Goal: Transaction & Acquisition: Book appointment/travel/reservation

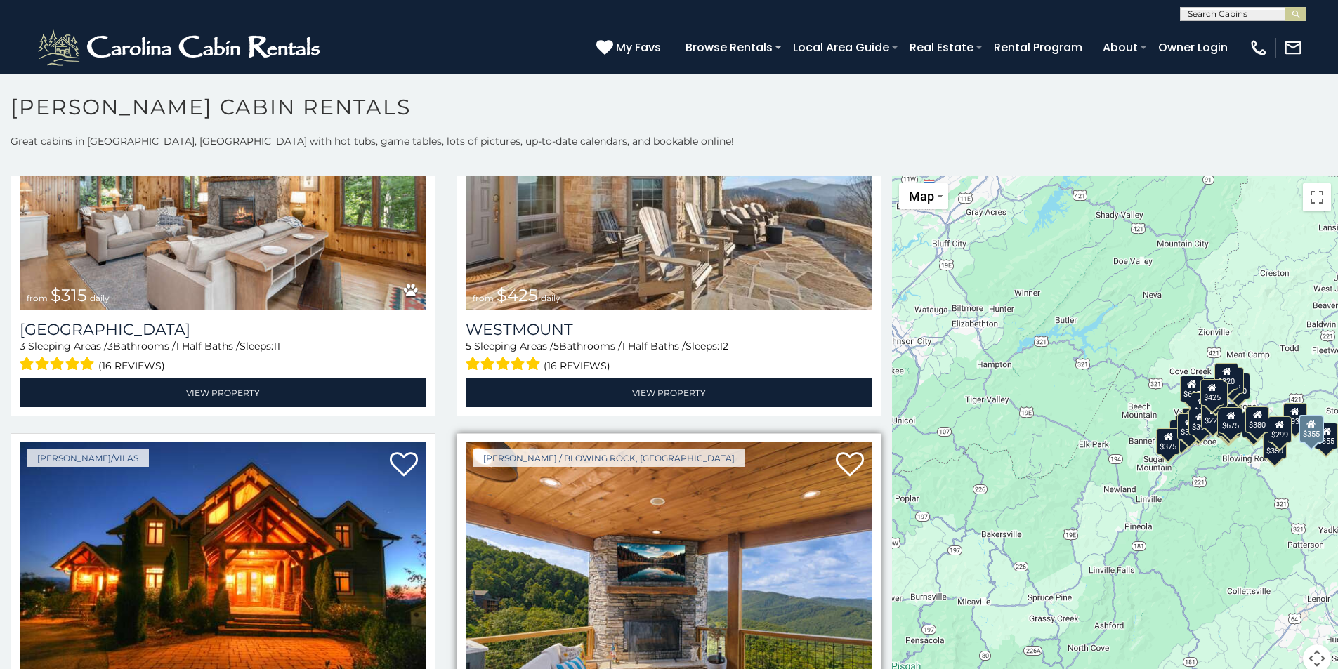
scroll to position [468, 0]
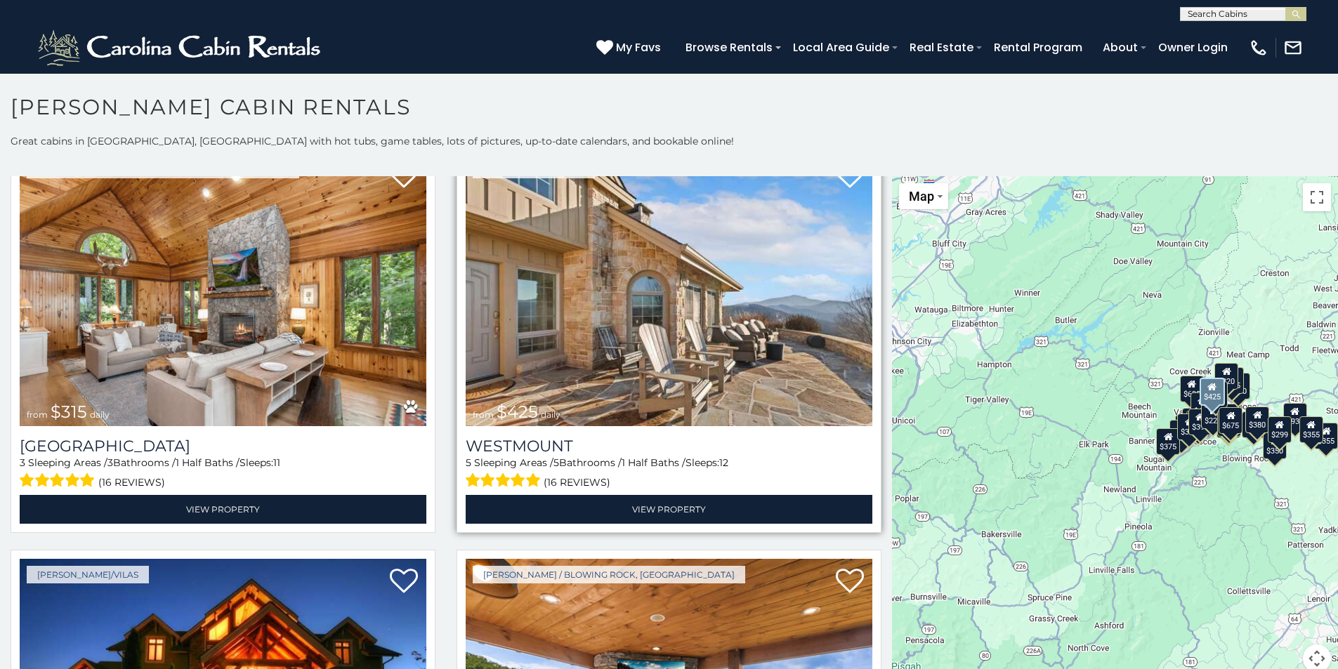
click at [603, 344] on img at bounding box center [669, 290] width 407 height 272
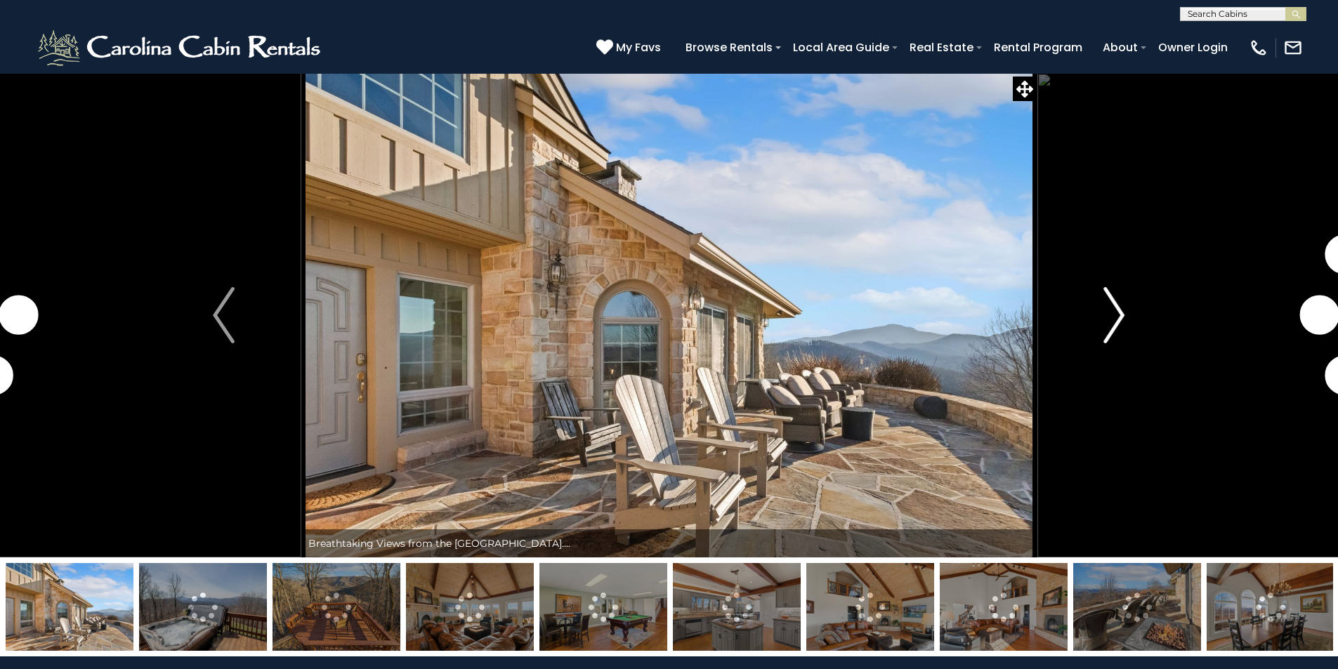
click at [1117, 320] on img "Next" at bounding box center [1113, 315] width 21 height 56
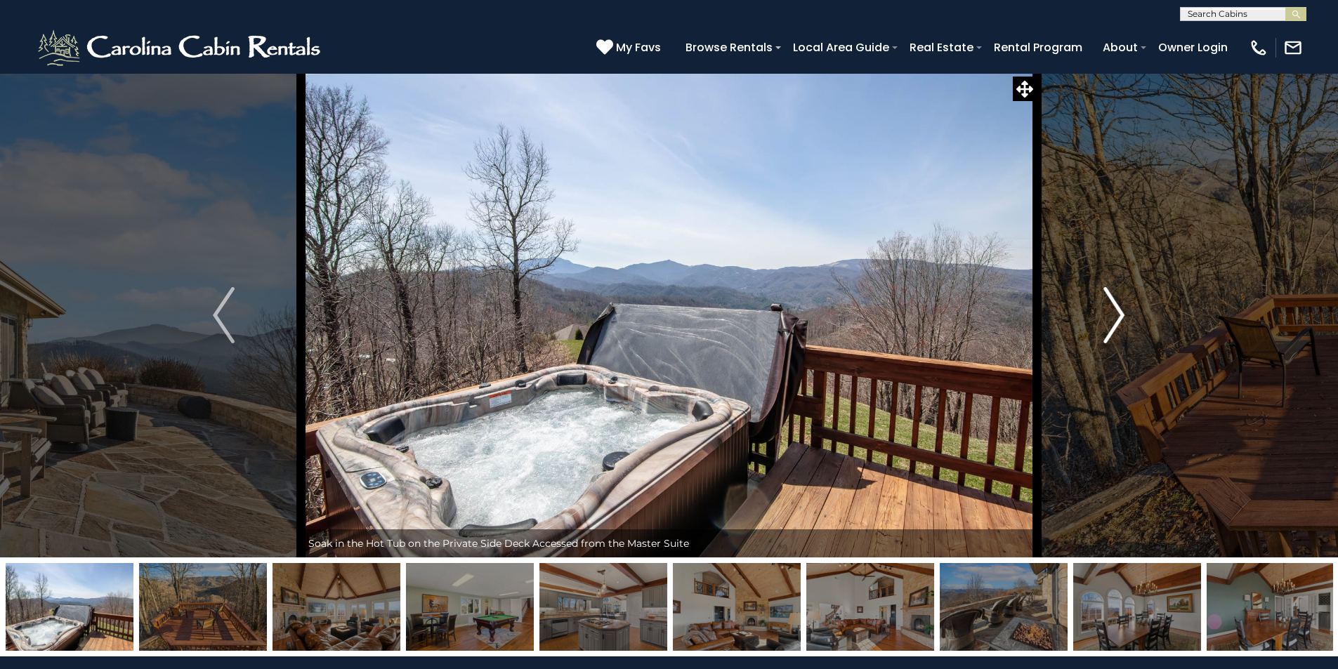
click at [1121, 317] on img "Next" at bounding box center [1113, 315] width 21 height 56
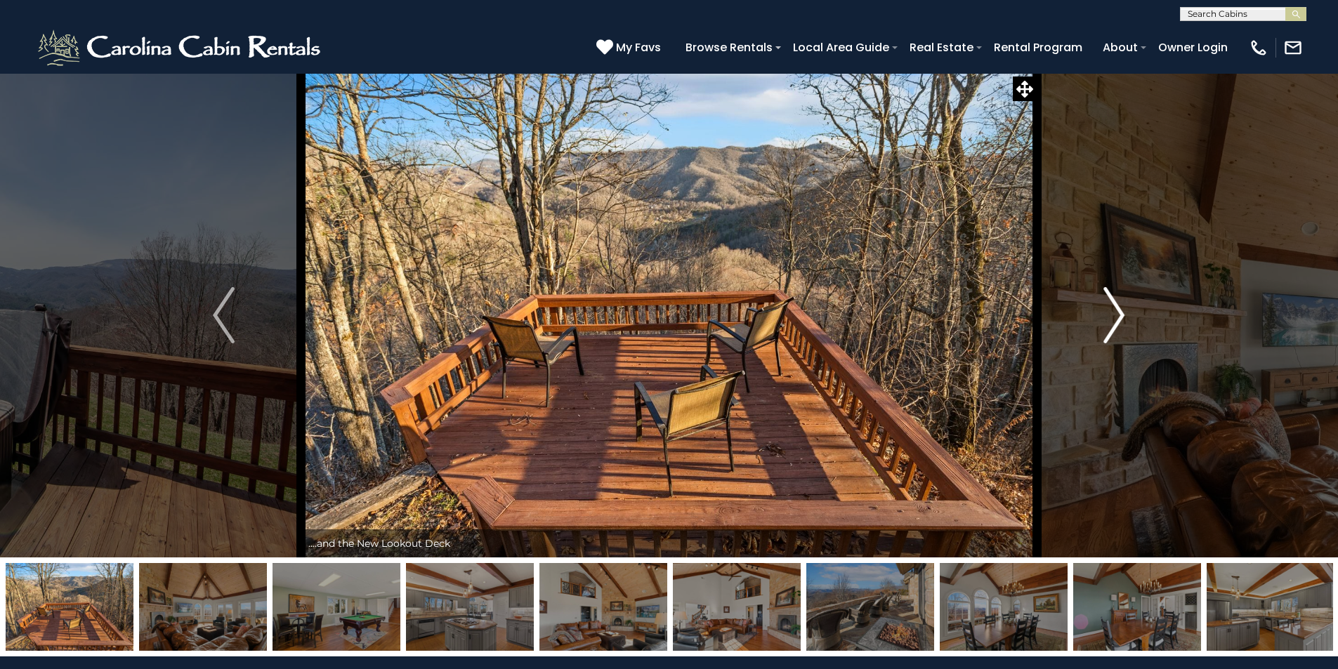
click at [1112, 313] on img "Next" at bounding box center [1113, 315] width 21 height 56
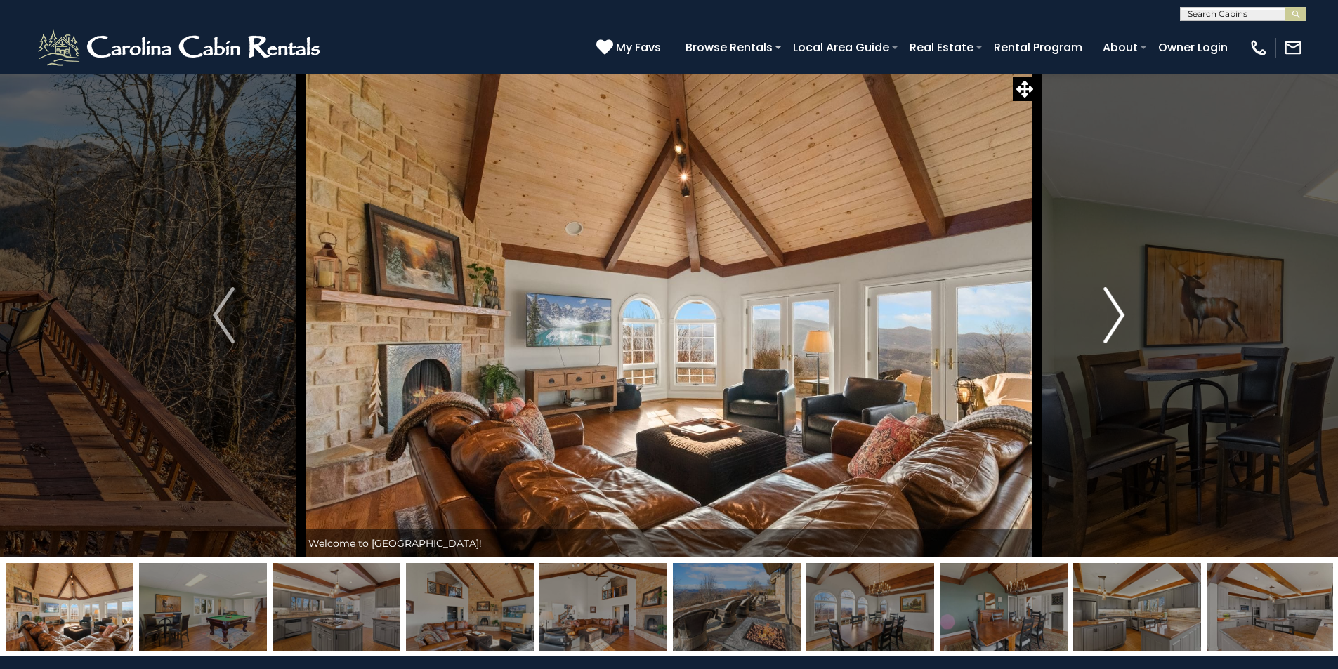
click at [1119, 312] on img "Next" at bounding box center [1113, 315] width 21 height 56
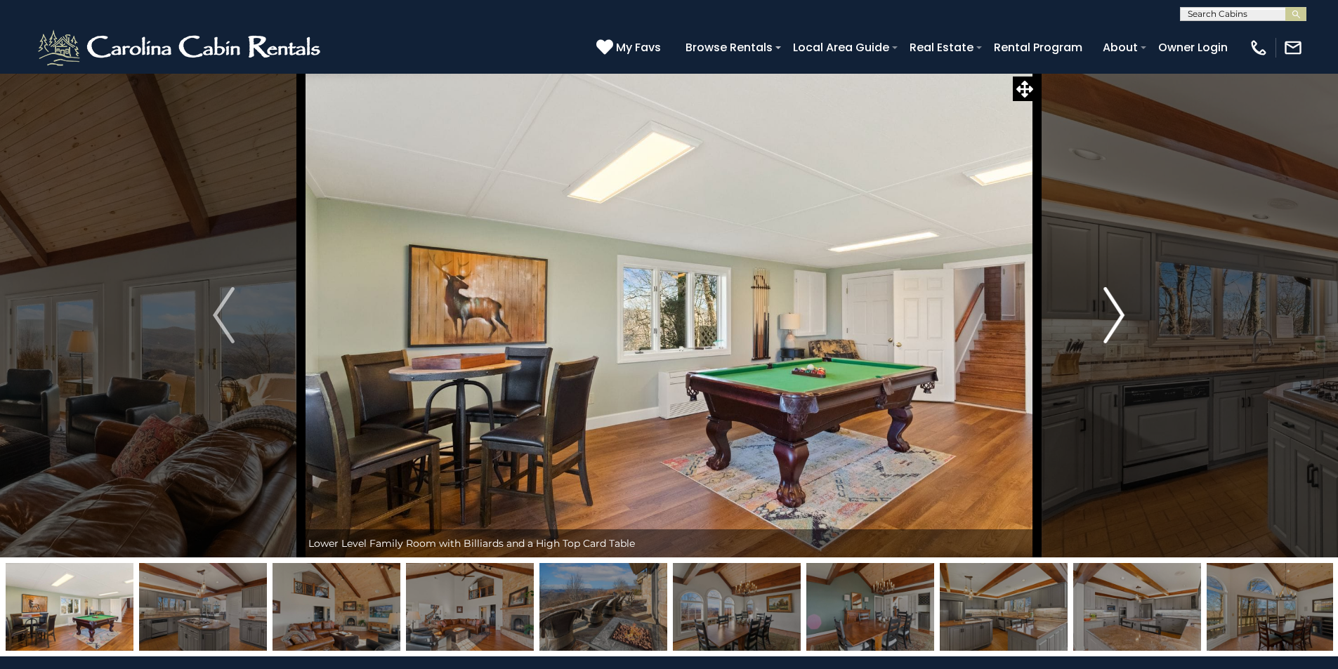
click at [1119, 312] on img "Next" at bounding box center [1113, 315] width 21 height 56
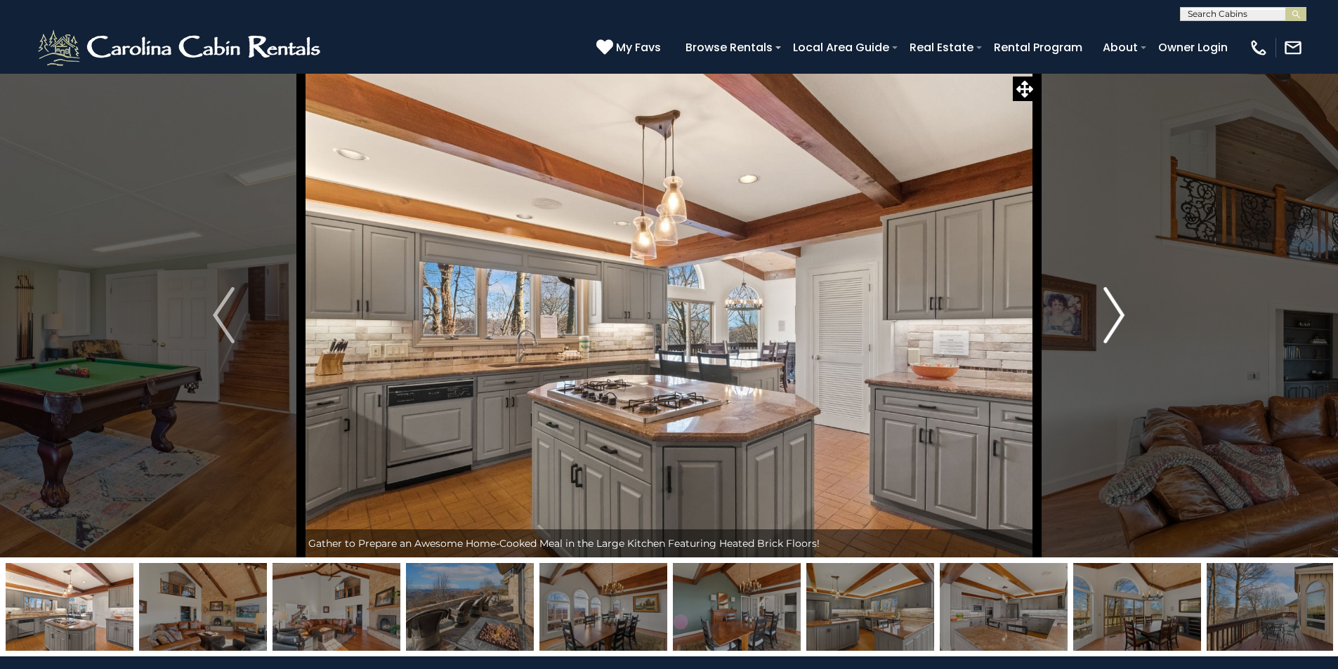
click at [1119, 312] on img "Next" at bounding box center [1113, 315] width 21 height 56
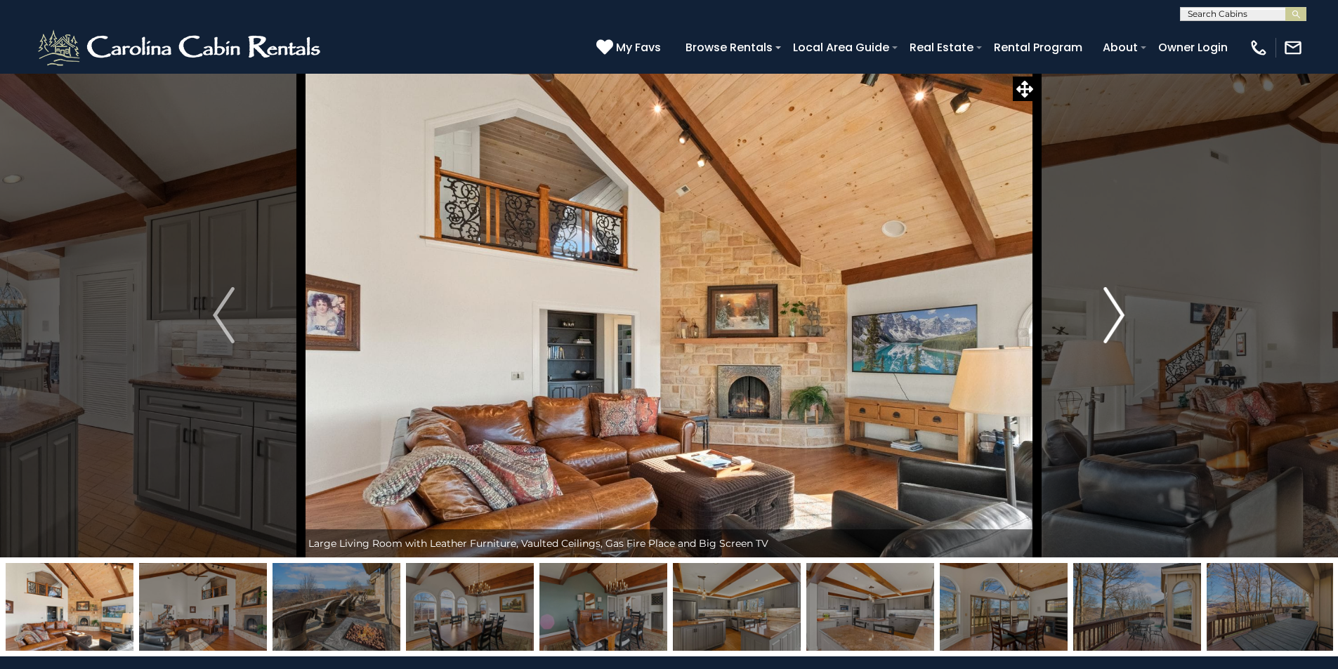
click at [1119, 312] on img "Next" at bounding box center [1113, 315] width 21 height 56
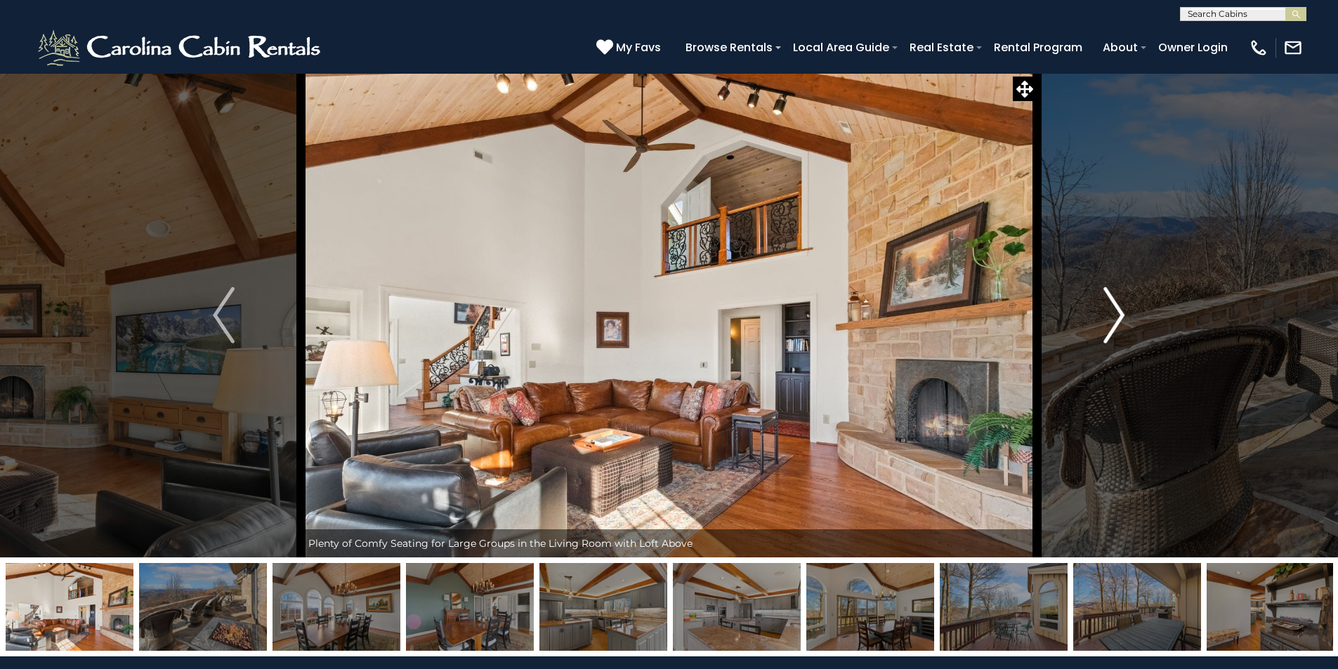
click at [1119, 312] on img "Next" at bounding box center [1113, 315] width 21 height 56
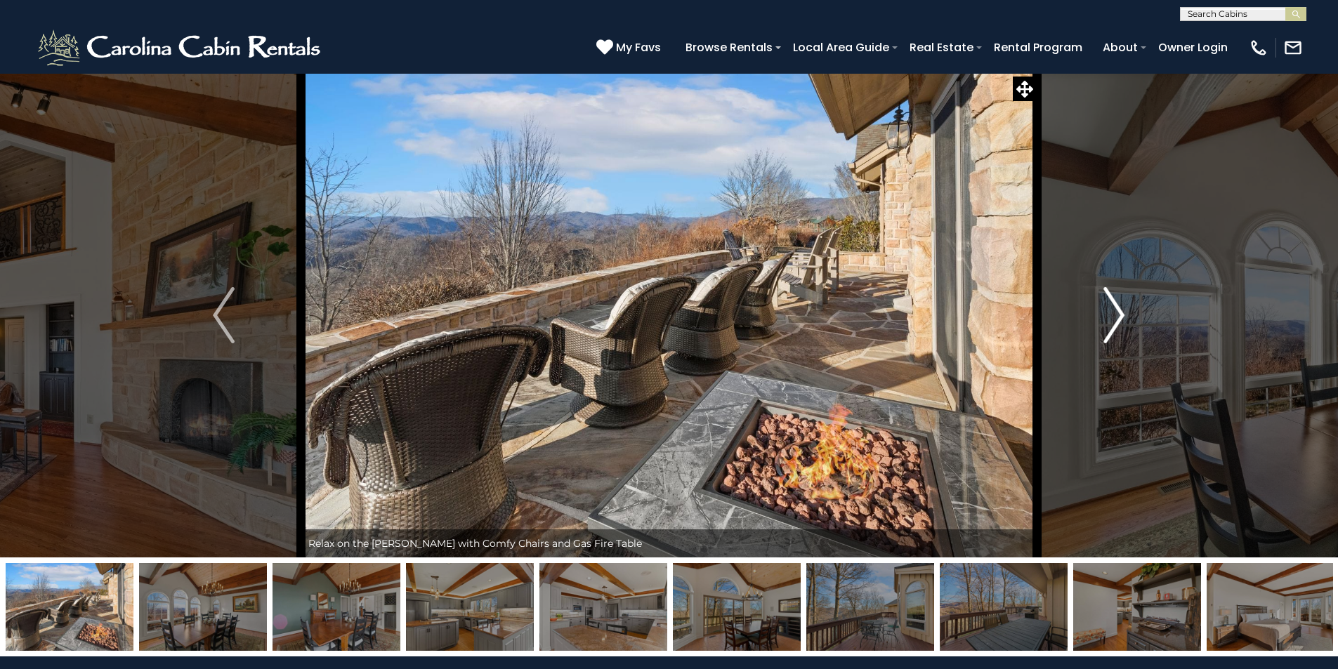
click at [1111, 312] on img "Next" at bounding box center [1113, 315] width 21 height 56
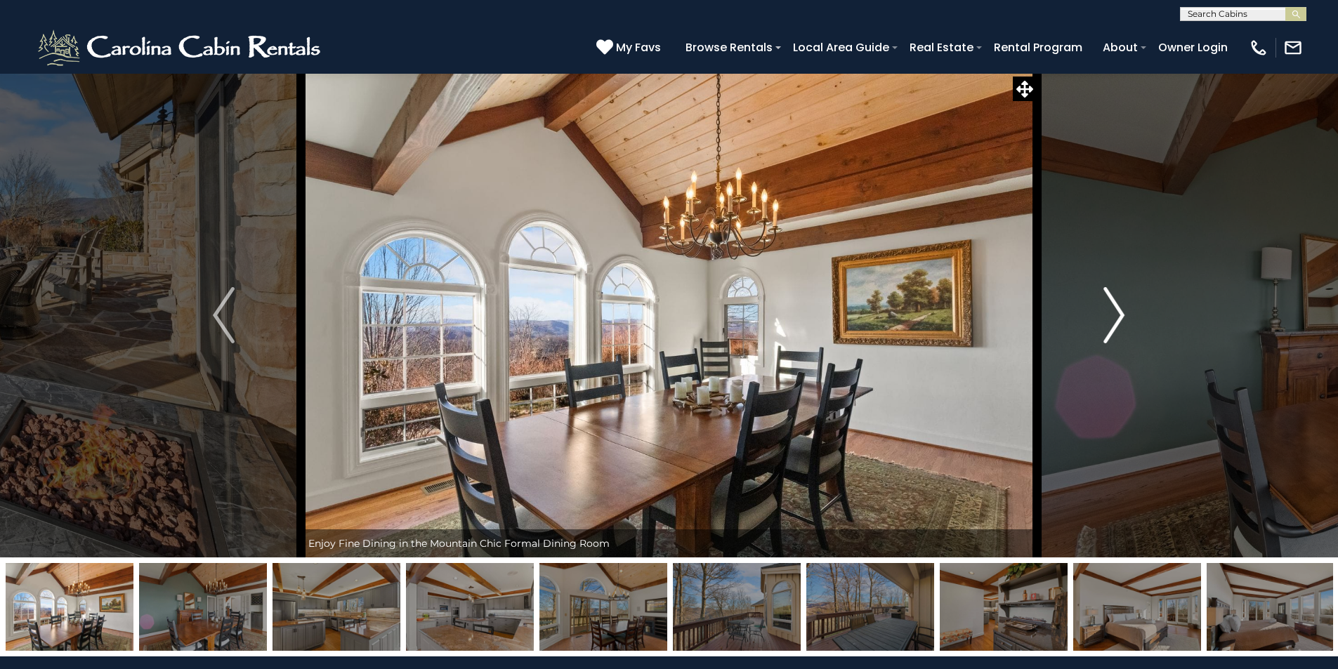
click at [1118, 314] on img "Next" at bounding box center [1113, 315] width 21 height 56
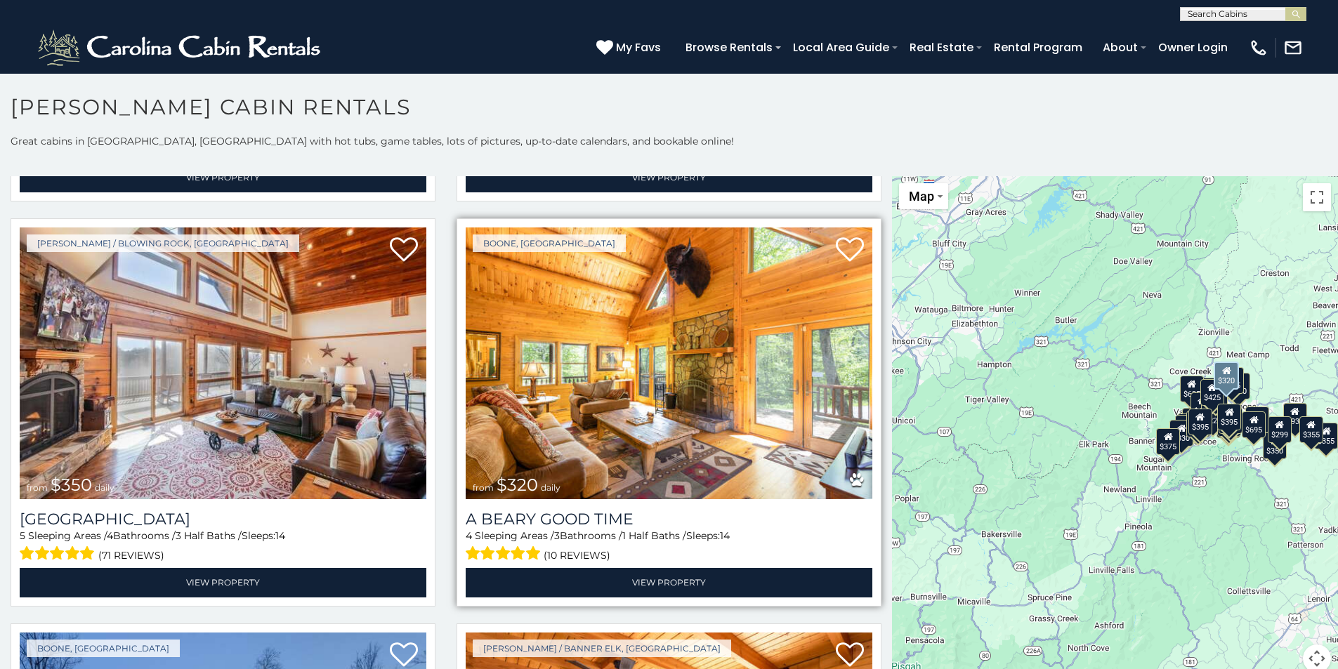
scroll to position [4682, 0]
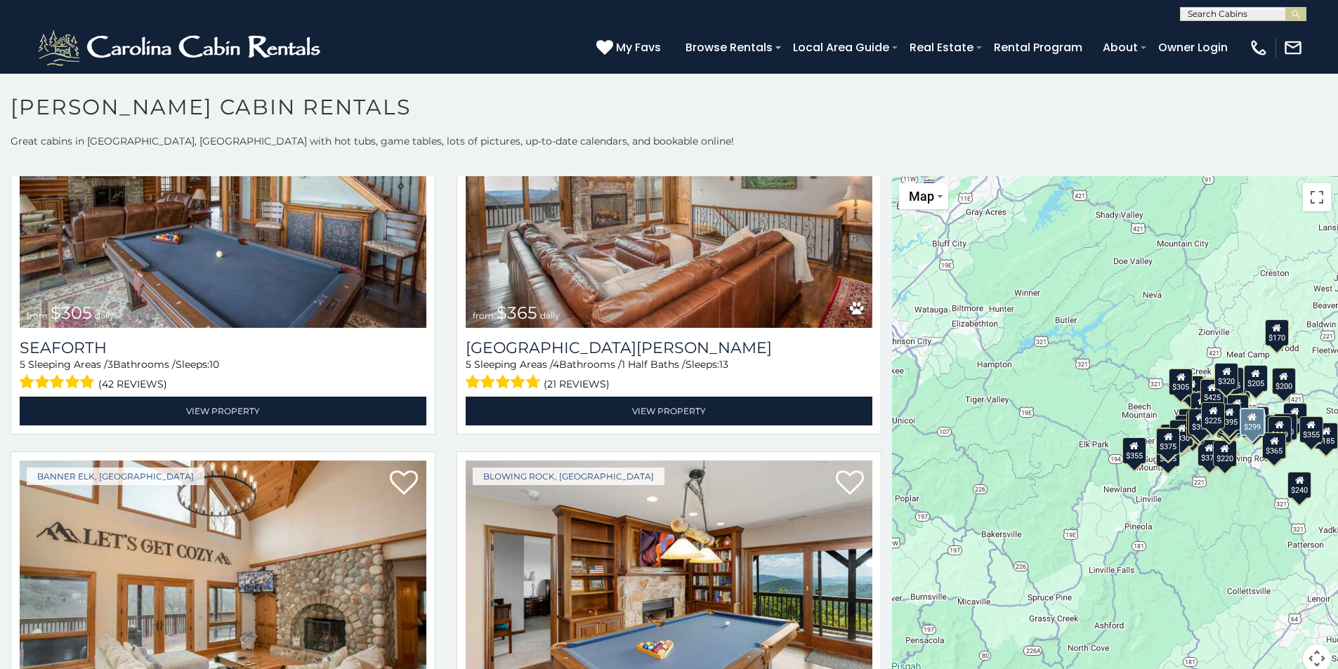
scroll to position [6006, 0]
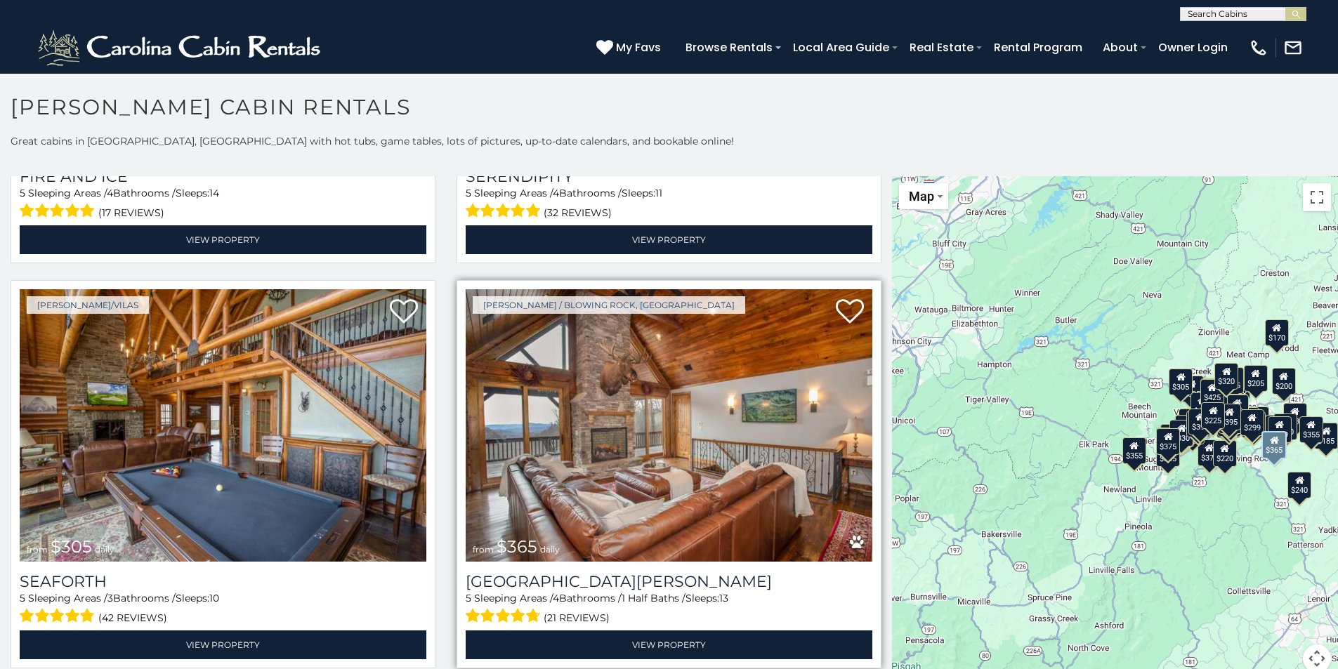
click at [767, 412] on img at bounding box center [669, 425] width 407 height 272
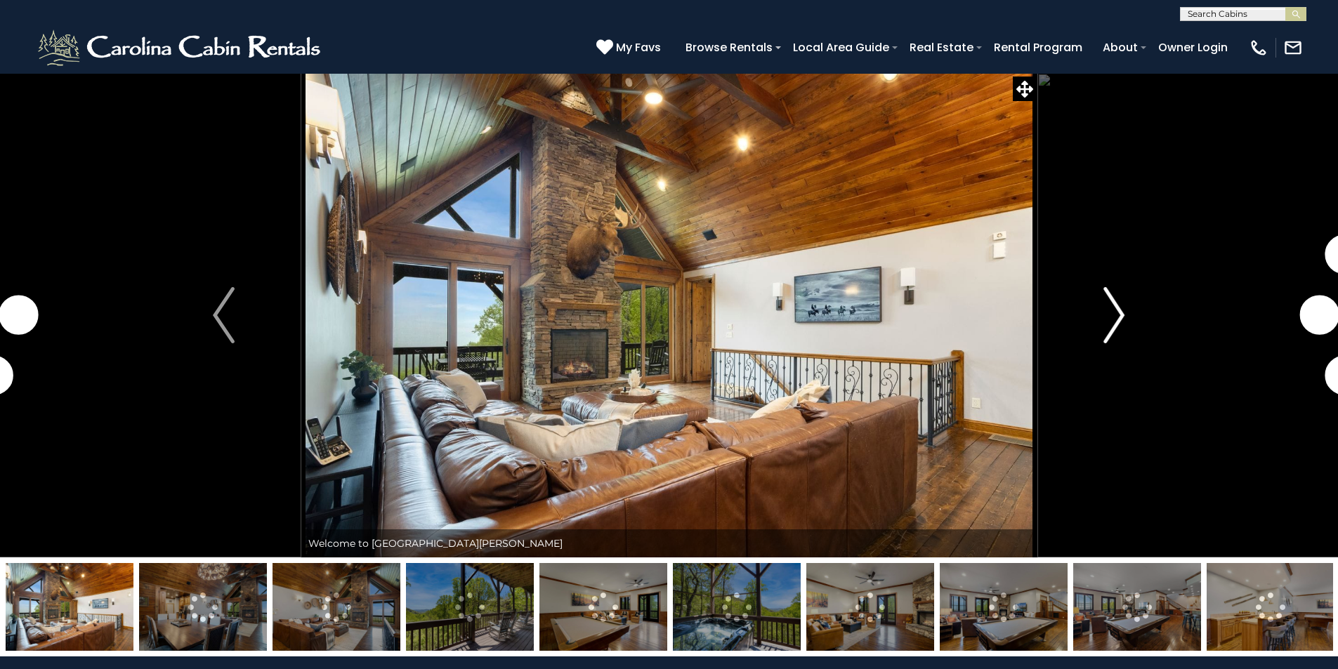
click at [1117, 320] on img "Next" at bounding box center [1113, 315] width 21 height 56
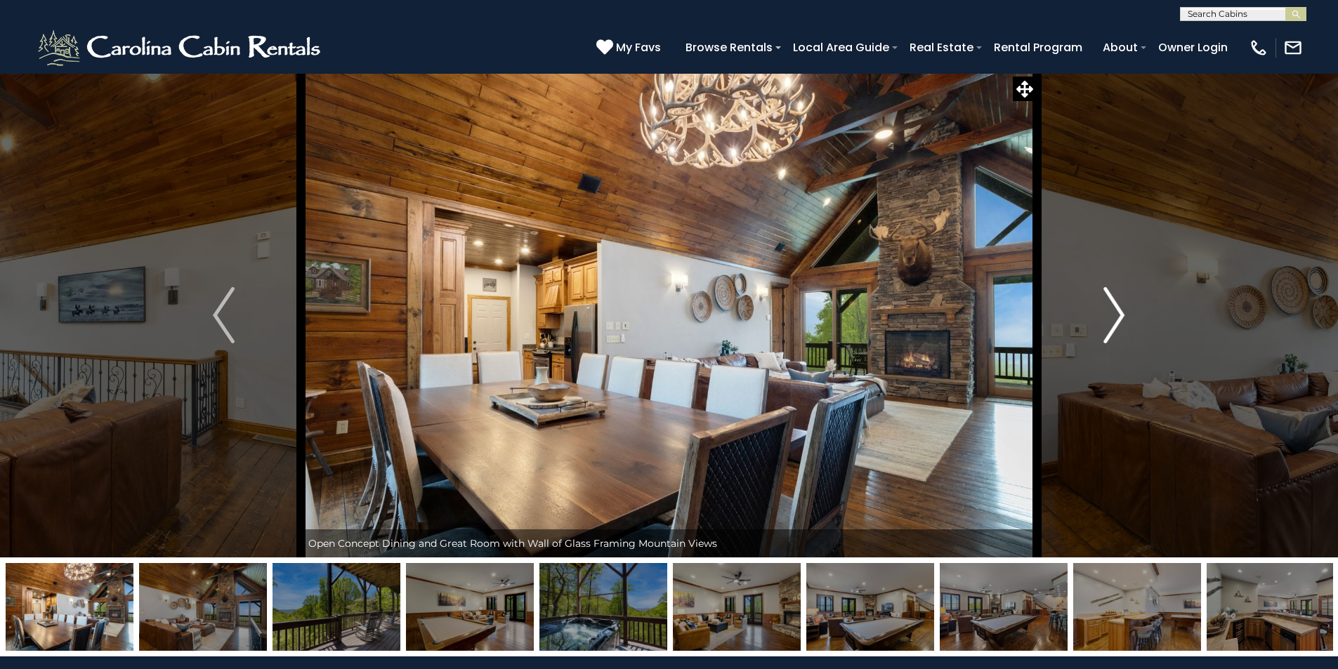
click at [1117, 320] on img "Next" at bounding box center [1113, 315] width 21 height 56
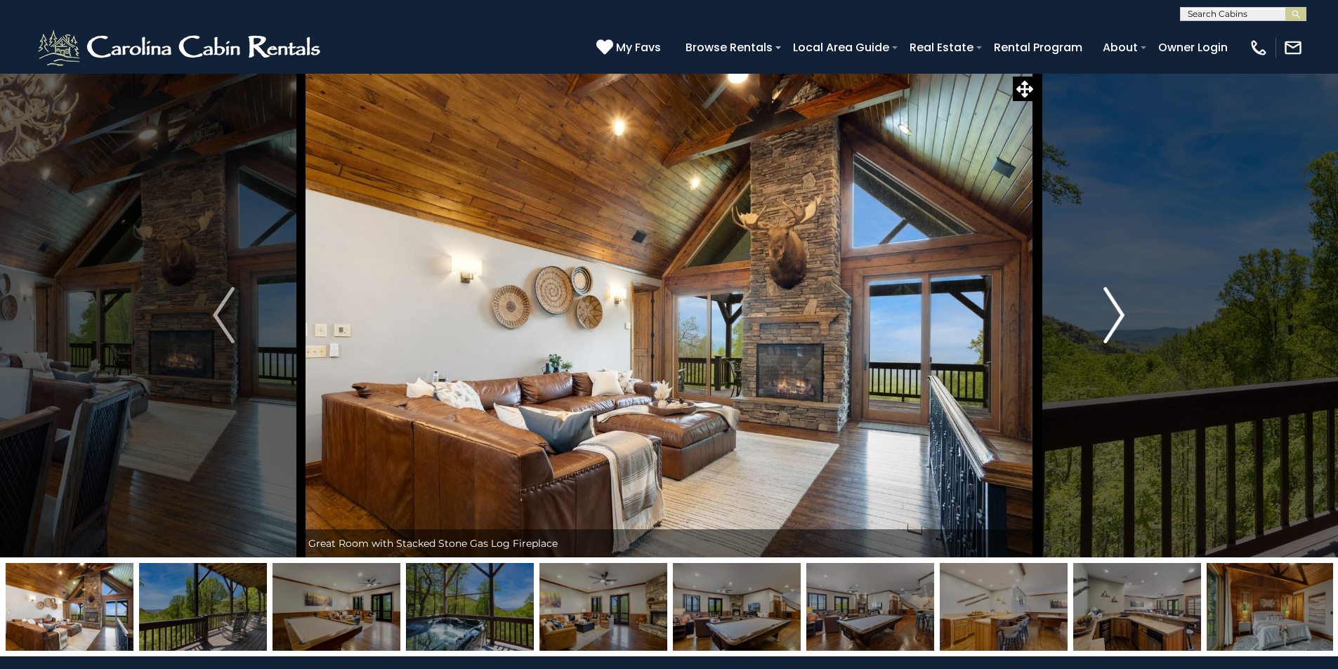
click at [1117, 323] on img "Next" at bounding box center [1113, 315] width 21 height 56
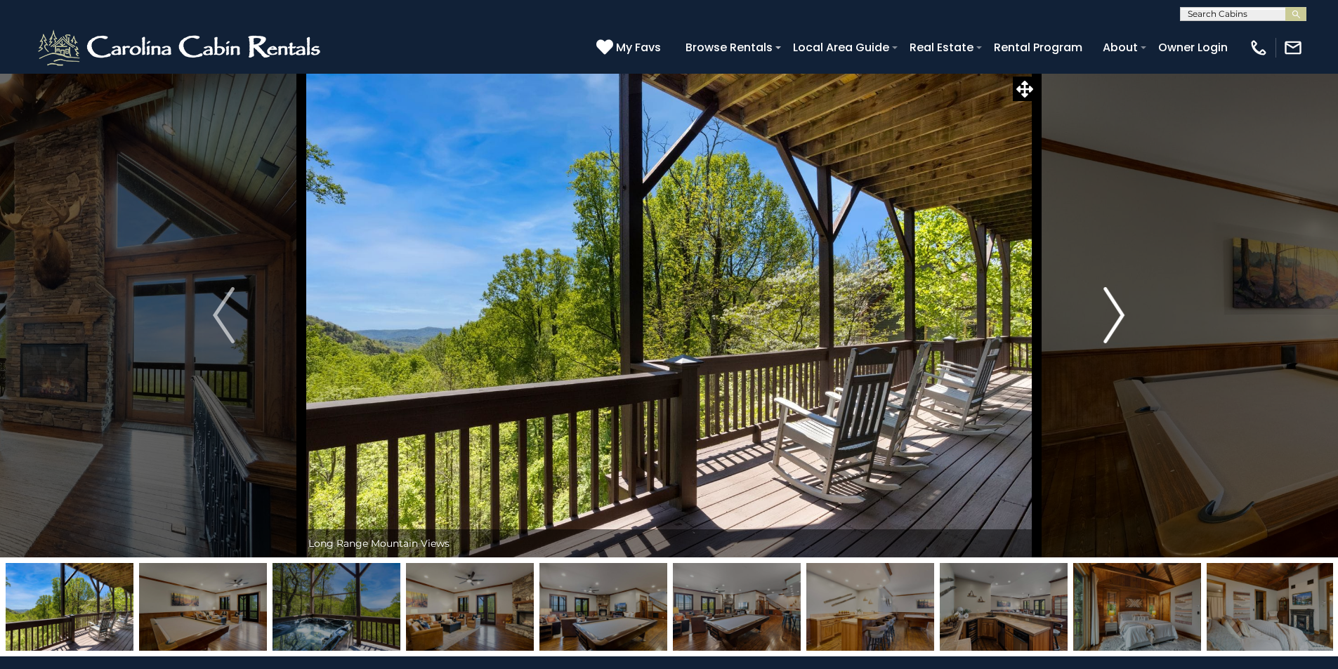
click at [1117, 324] on img "Next" at bounding box center [1113, 315] width 21 height 56
